Goal: Task Accomplishment & Management: Use online tool/utility

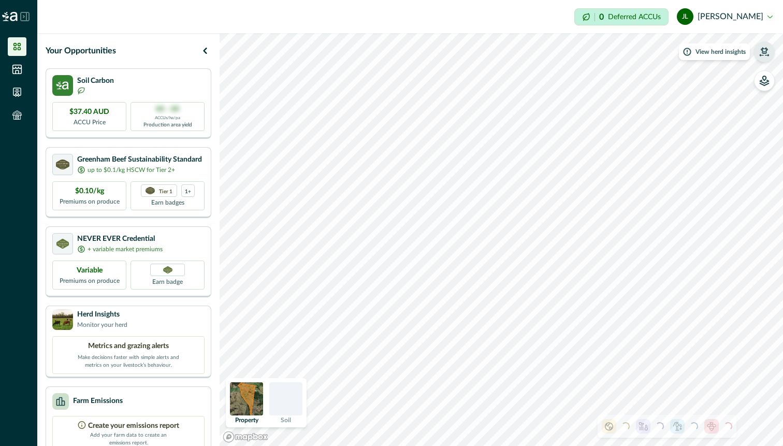
click at [763, 60] on button "button" at bounding box center [764, 51] width 21 height 21
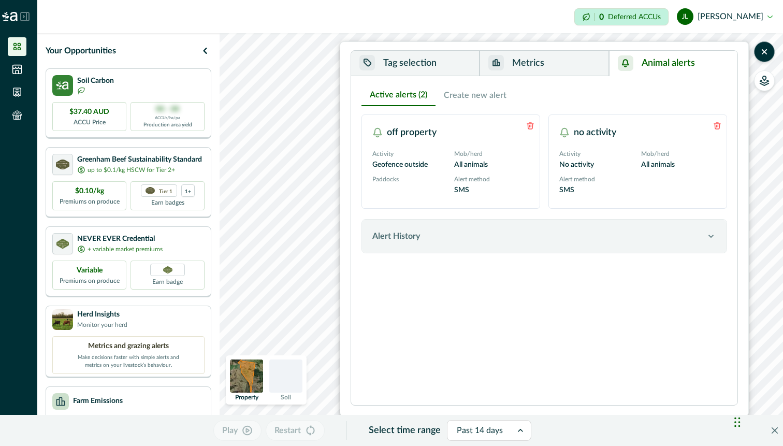
click at [712, 67] on button "Animal alerts" at bounding box center [673, 63] width 128 height 25
click at [396, 57] on button "Tag selection" at bounding box center [415, 63] width 128 height 25
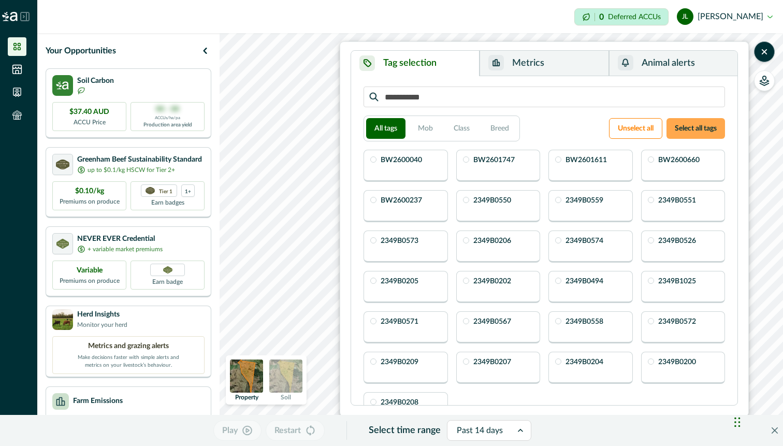
click at [706, 128] on button "Select all tags" at bounding box center [695, 128] width 59 height 21
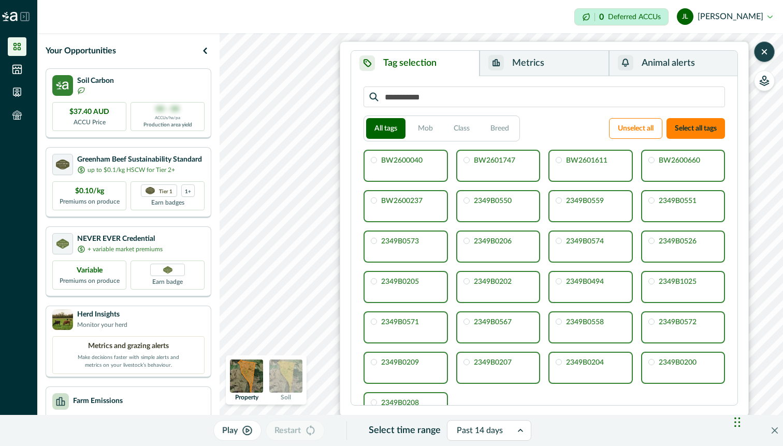
click at [760, 50] on icon "button" at bounding box center [764, 52] width 10 height 10
